Goal: Information Seeking & Learning: Learn about a topic

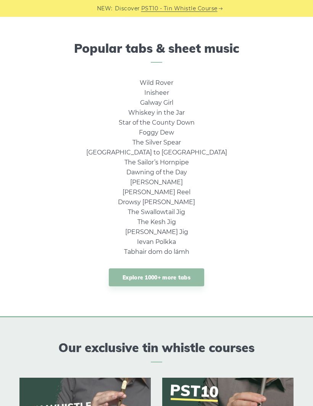
scroll to position [417, 0]
click at [171, 200] on link "Drowsy [PERSON_NAME]" at bounding box center [156, 202] width 77 height 7
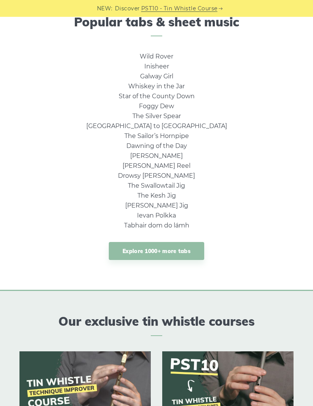
click at [169, 248] on link "Explore 1000+ more tabs" at bounding box center [157, 251] width 96 height 18
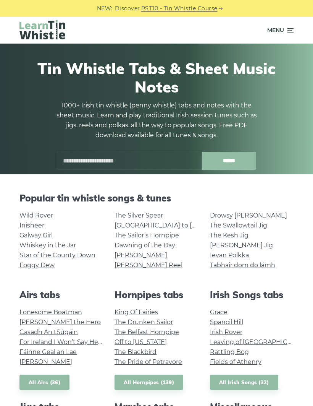
click at [178, 8] on link "PST10 - Tin Whistle Course" at bounding box center [179, 8] width 76 height 9
